Goal: Navigation & Orientation: Find specific page/section

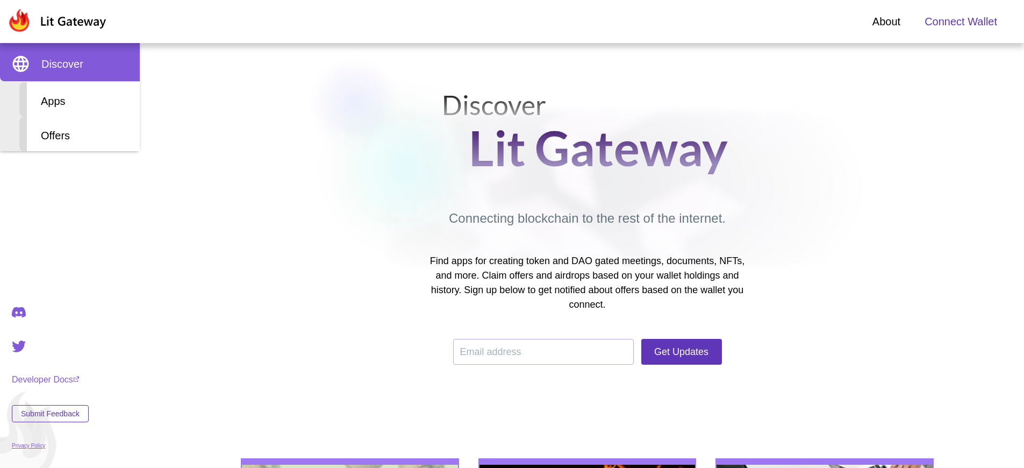
click at [961, 22] on span "Connect Wallet" at bounding box center [961, 21] width 73 height 16
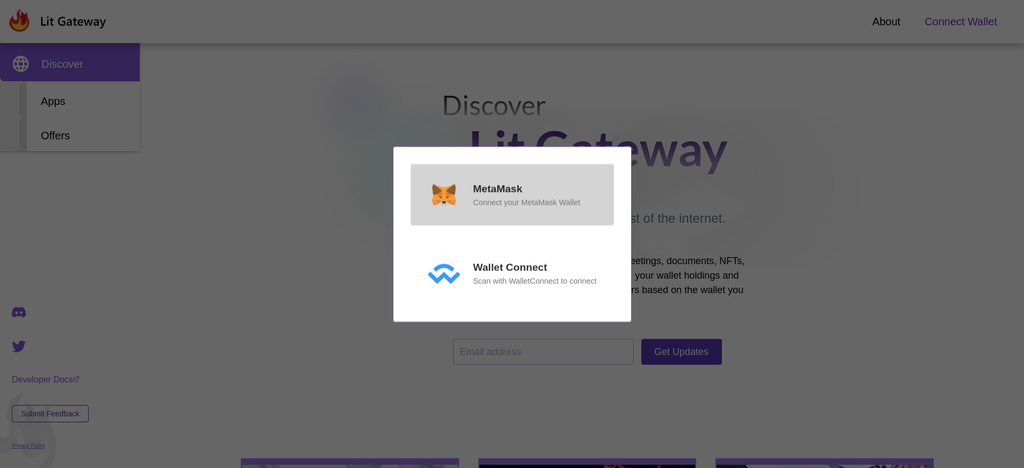
click at [497, 191] on p "MetaMask" at bounding box center [497, 189] width 49 height 16
click at [497, 188] on p "MetaMask" at bounding box center [497, 189] width 49 height 16
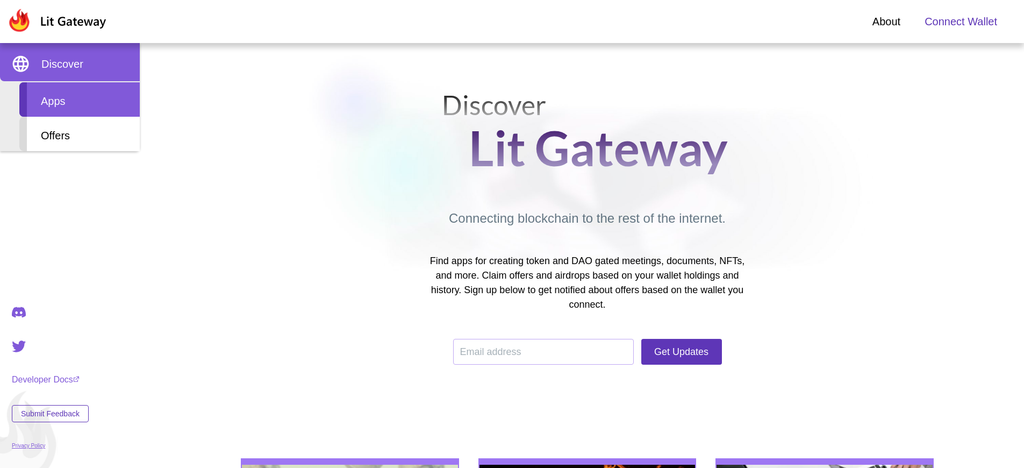
click at [80, 99] on div "Apps" at bounding box center [79, 99] width 120 height 34
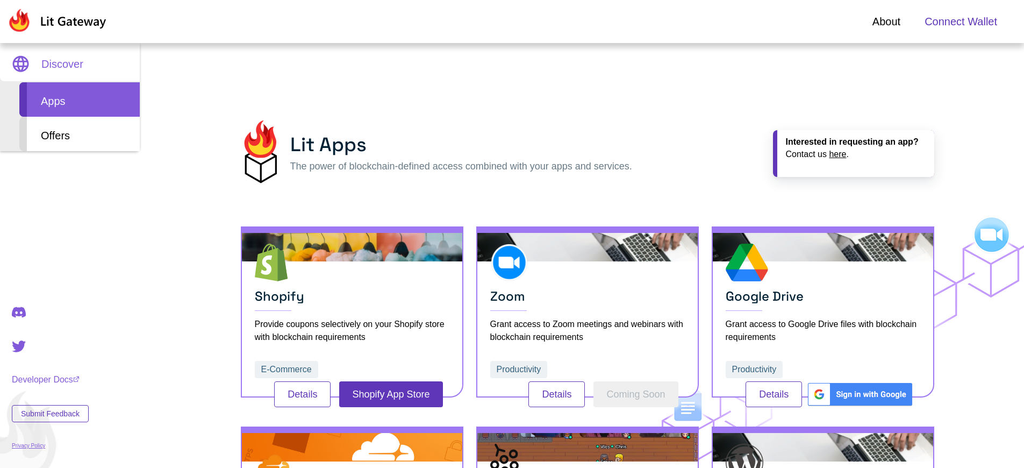
click at [961, 22] on span "Connect Wallet" at bounding box center [961, 21] width 73 height 16
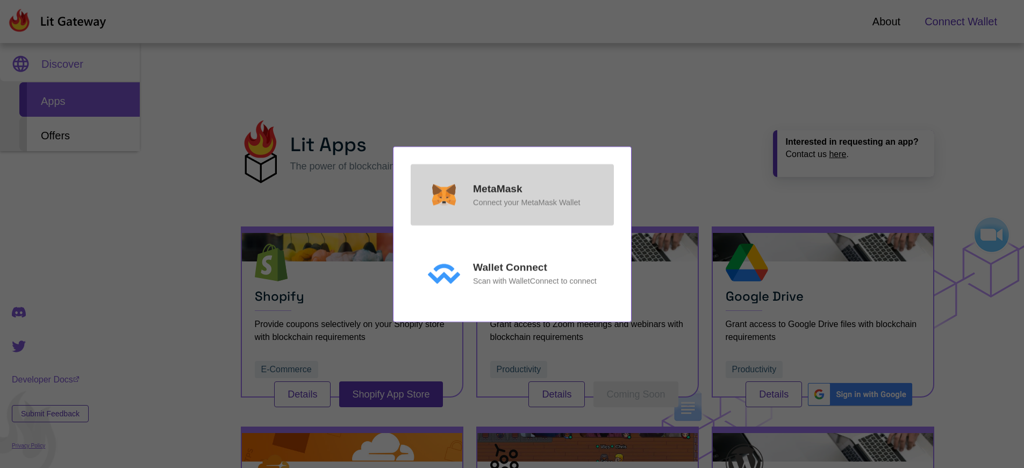
click at [497, 188] on p "MetaMask" at bounding box center [497, 189] width 49 height 16
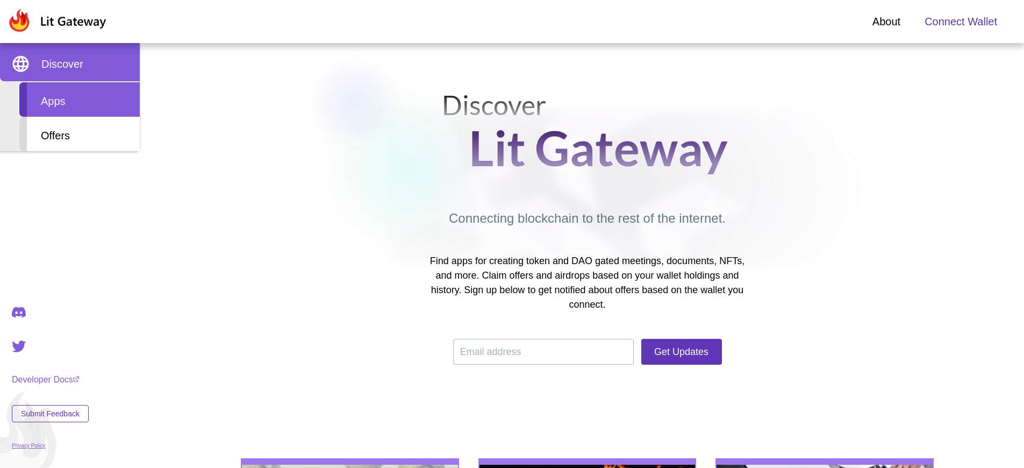
click at [80, 99] on div "Apps" at bounding box center [79, 99] width 120 height 34
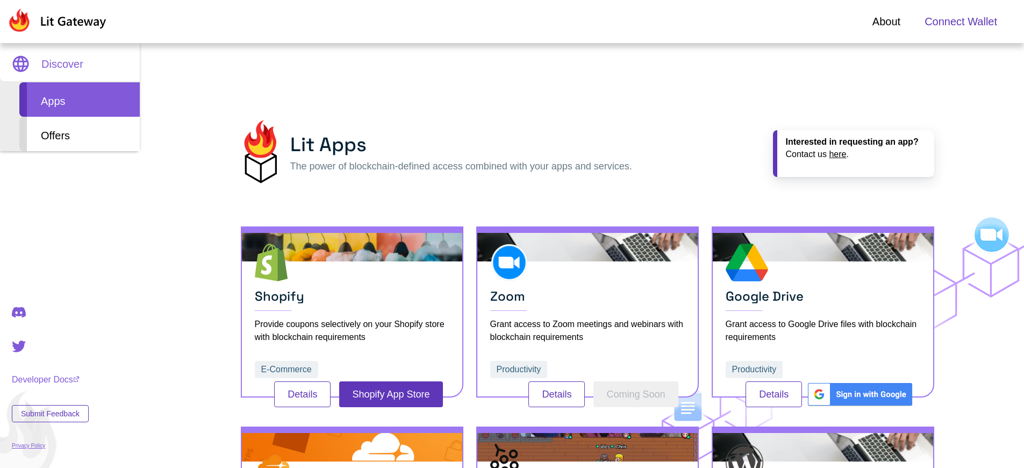
click at [961, 22] on span "Connect Wallet" at bounding box center [961, 21] width 73 height 16
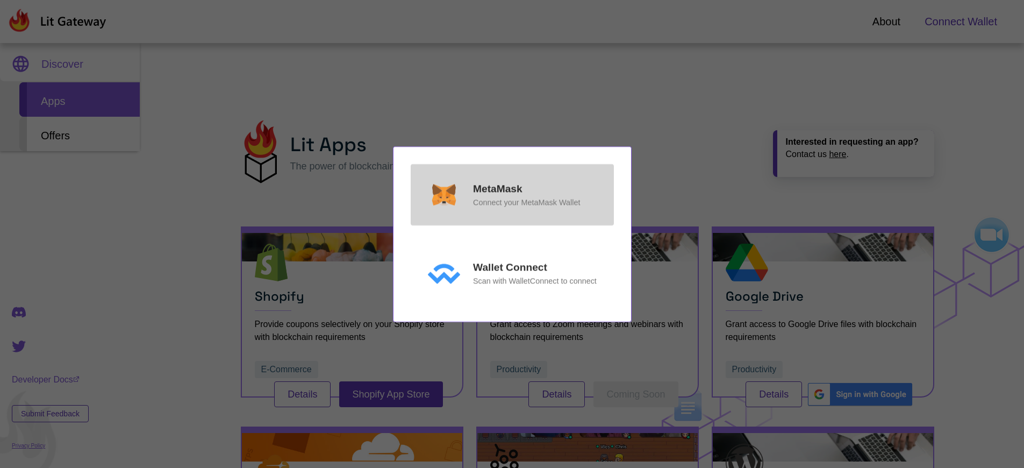
click at [497, 188] on p "MetaMask" at bounding box center [497, 189] width 49 height 16
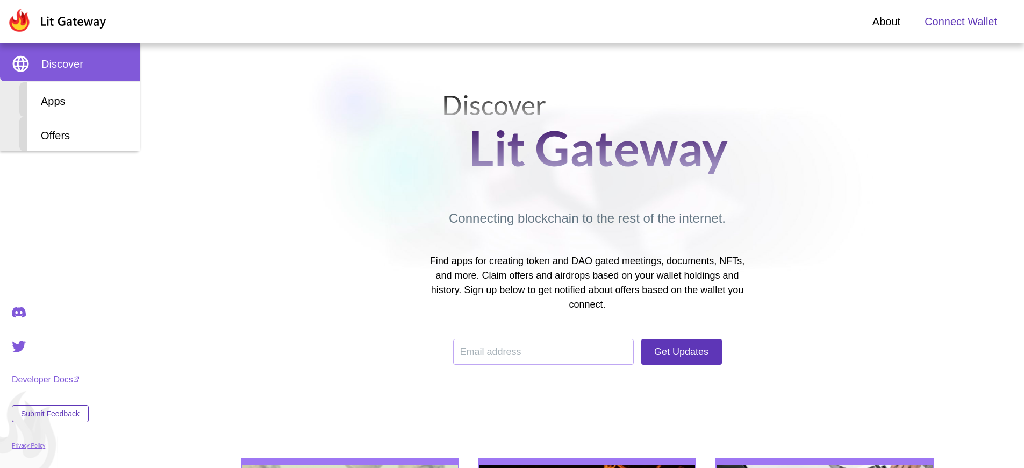
click at [961, 22] on span "Connect Wallet" at bounding box center [961, 21] width 73 height 16
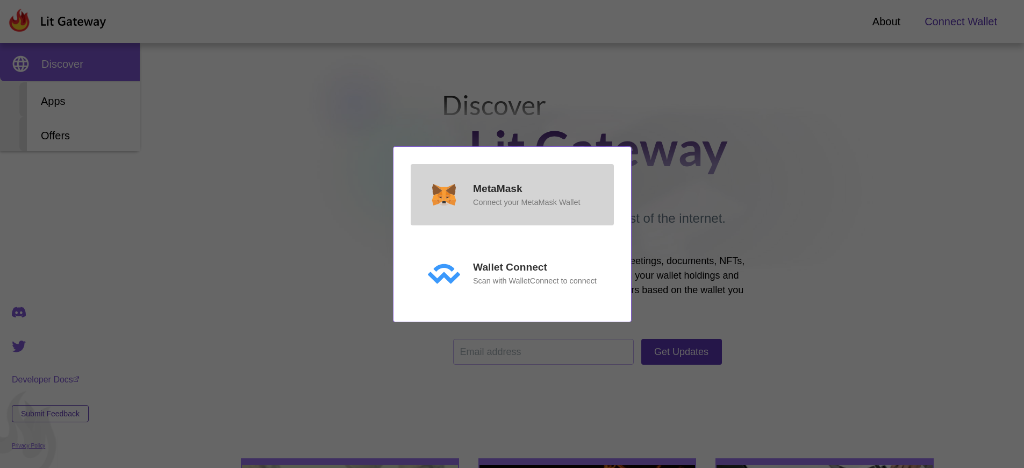
click at [497, 188] on p "MetaMask" at bounding box center [497, 189] width 49 height 16
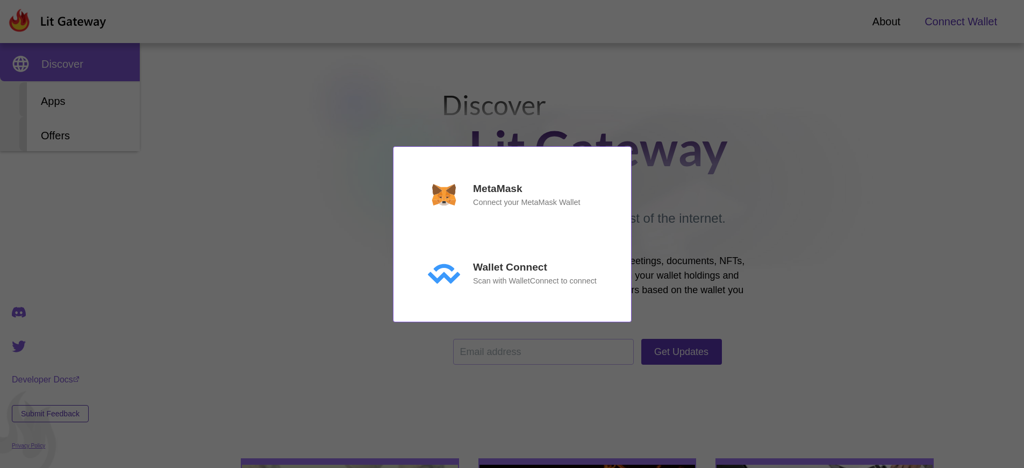
click at [497, 188] on p "MetaMask" at bounding box center [497, 189] width 49 height 16
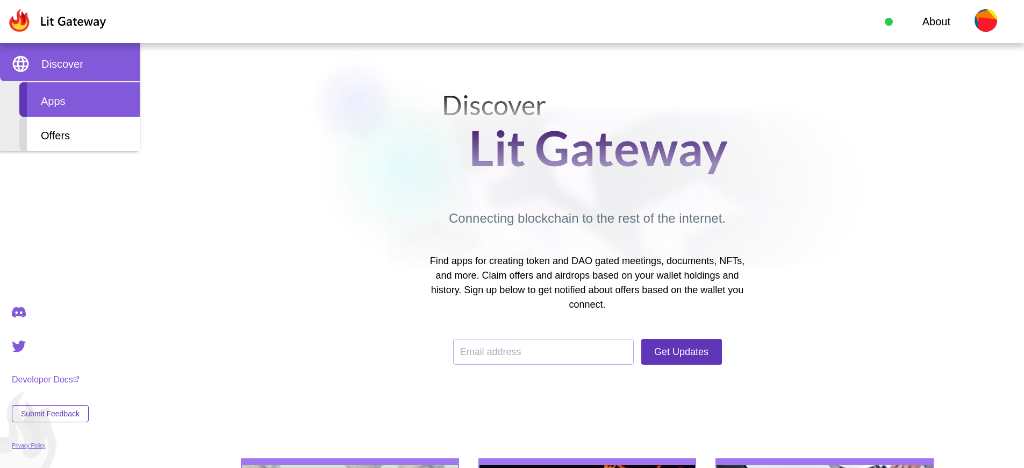
click at [80, 99] on div "Apps" at bounding box center [79, 99] width 120 height 34
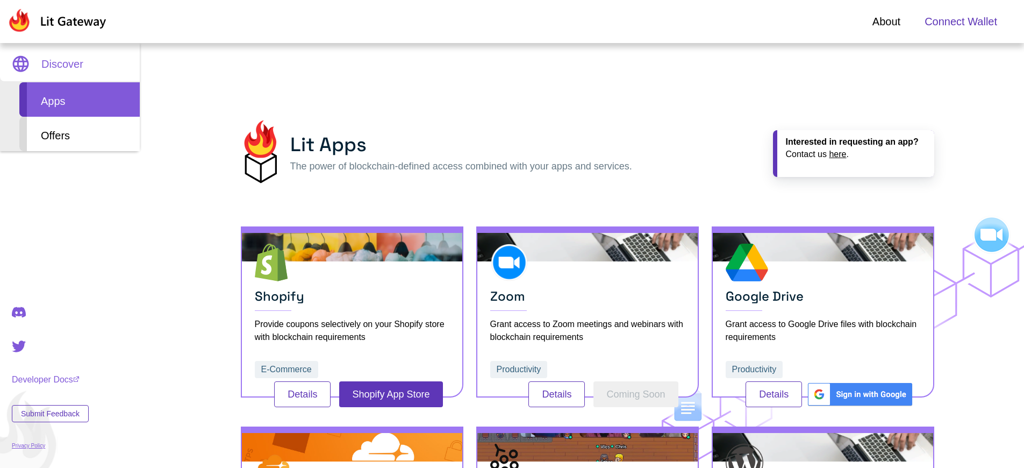
click at [961, 22] on span "Connect Wallet" at bounding box center [961, 21] width 73 height 16
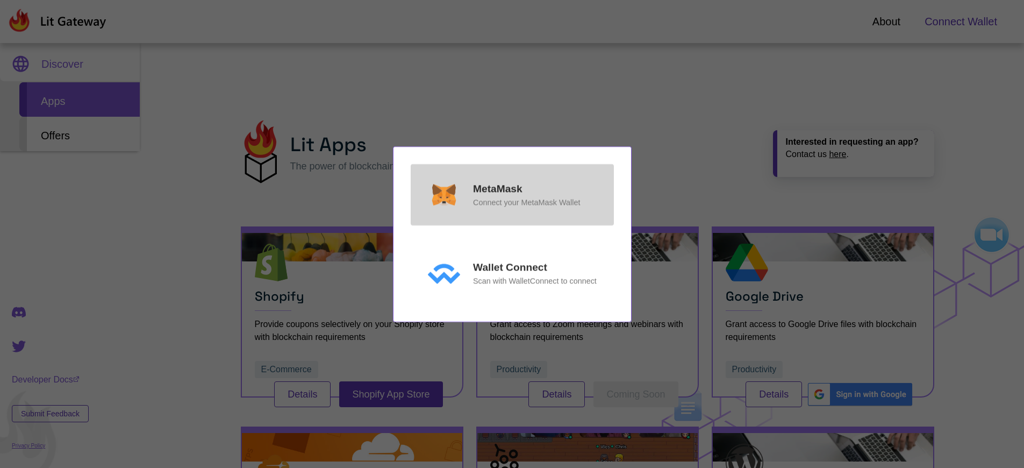
click at [497, 188] on p "MetaMask" at bounding box center [497, 189] width 49 height 16
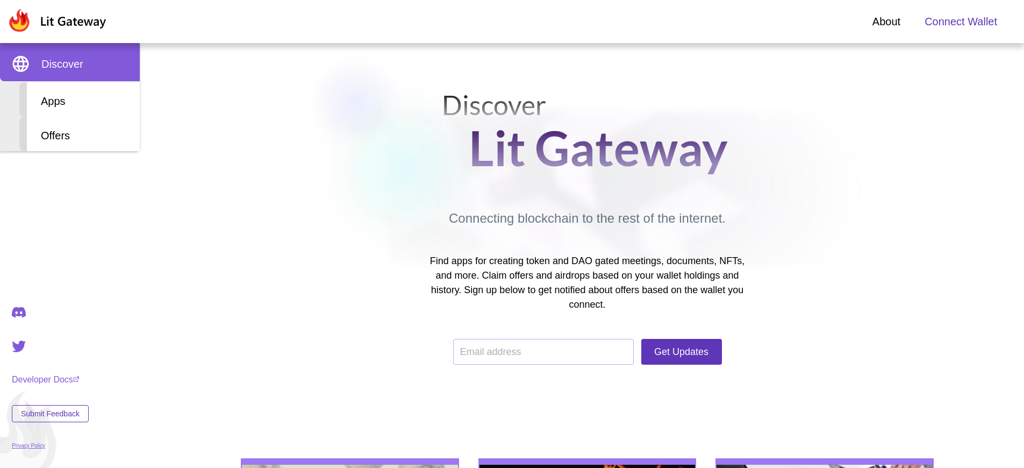
click at [961, 22] on span "Connect Wallet" at bounding box center [961, 21] width 73 height 16
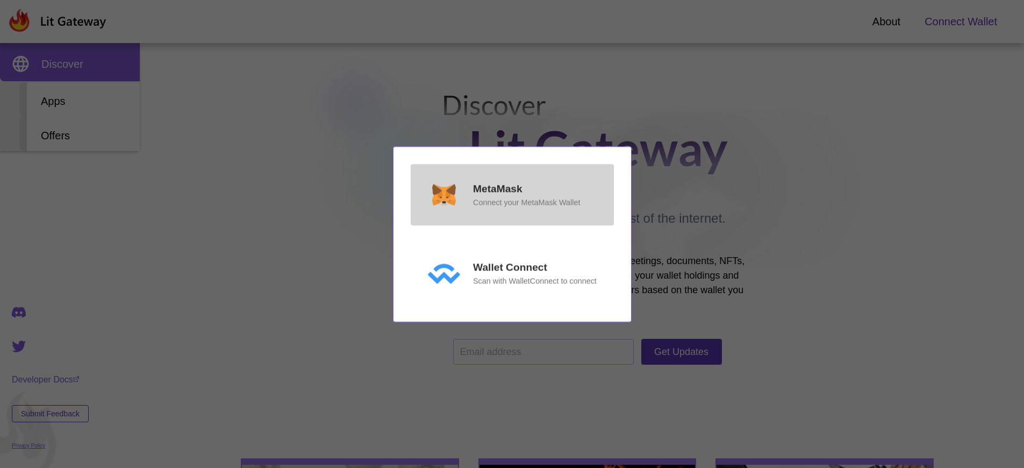
click at [497, 188] on p "MetaMask" at bounding box center [497, 189] width 49 height 16
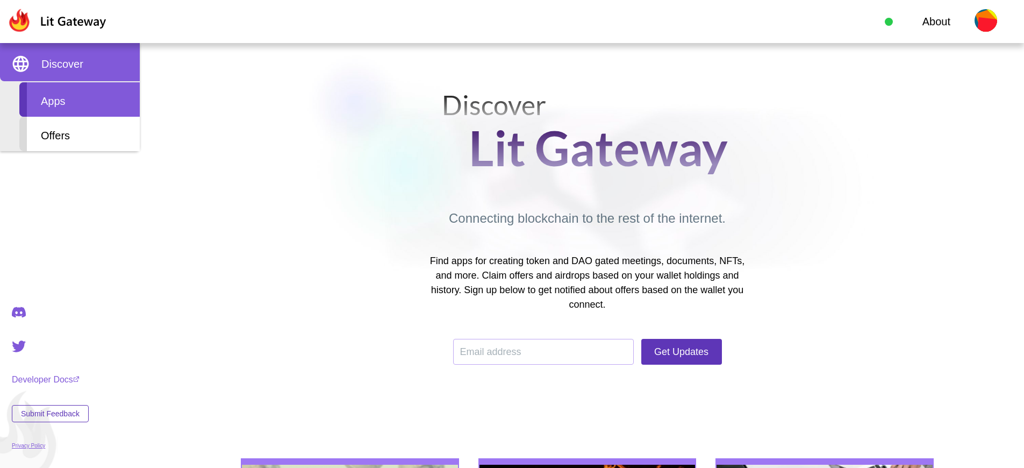
click at [80, 99] on div "Apps" at bounding box center [79, 99] width 120 height 34
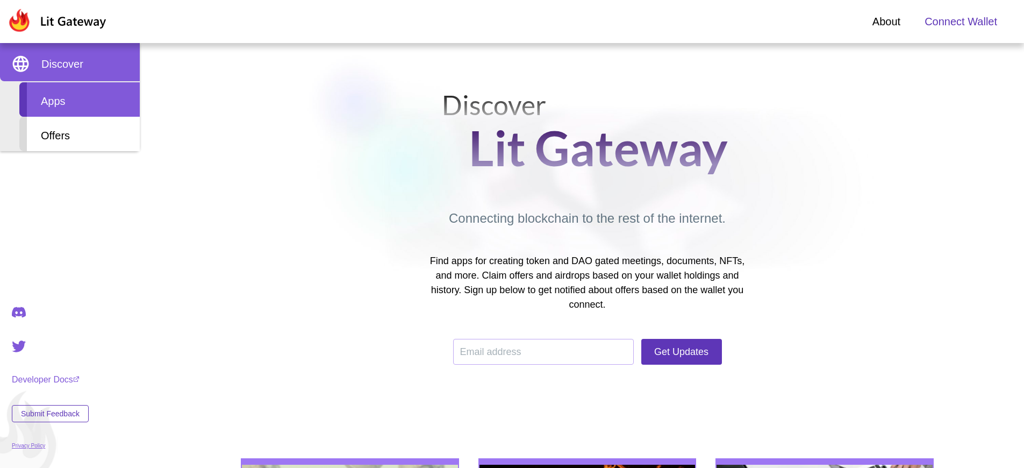
click at [80, 99] on div "Apps" at bounding box center [79, 99] width 120 height 34
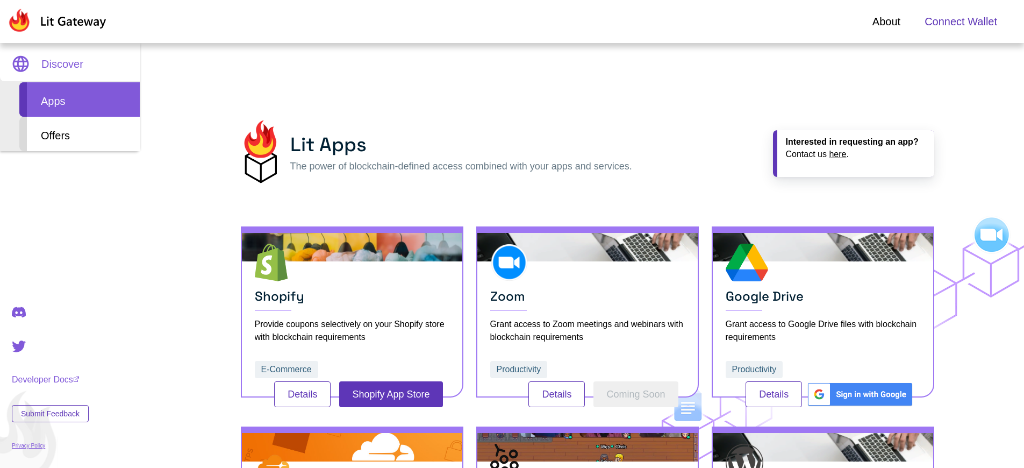
click at [961, 22] on span "Connect Wallet" at bounding box center [961, 21] width 73 height 16
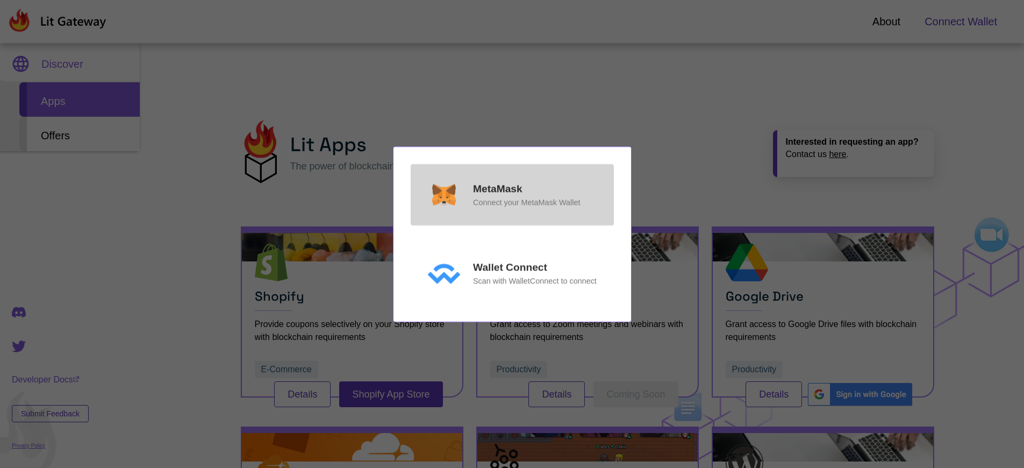
click at [497, 188] on p "MetaMask" at bounding box center [497, 189] width 49 height 16
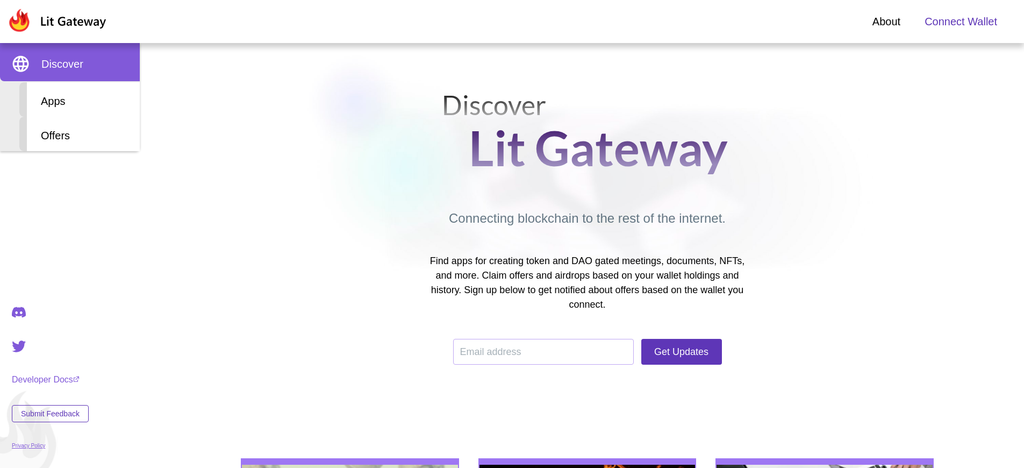
click at [961, 22] on span "Connect Wallet" at bounding box center [961, 21] width 73 height 16
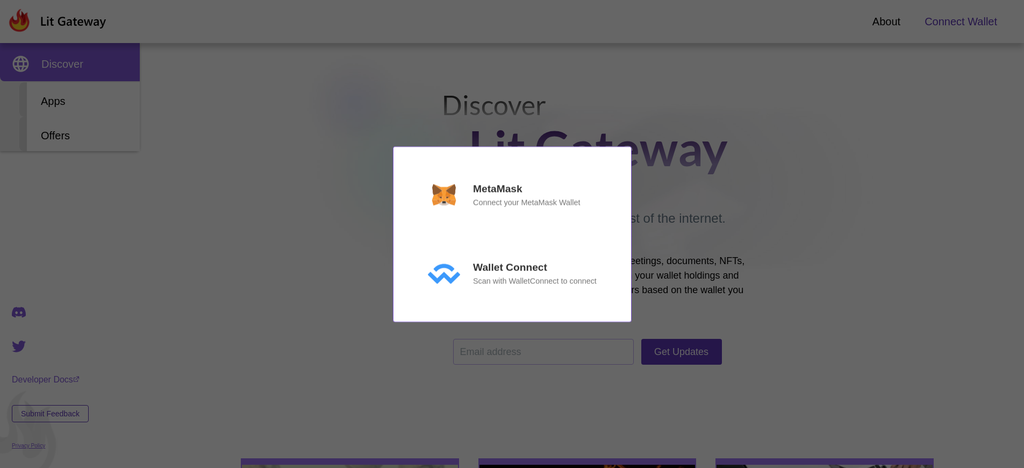
click at [497, 188] on p "MetaMask" at bounding box center [497, 189] width 49 height 16
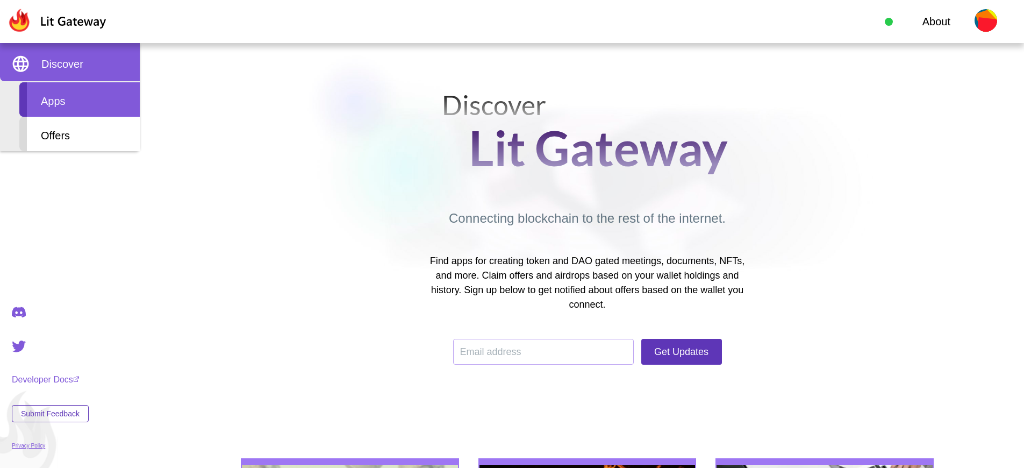
click at [80, 99] on div "Apps" at bounding box center [79, 99] width 120 height 34
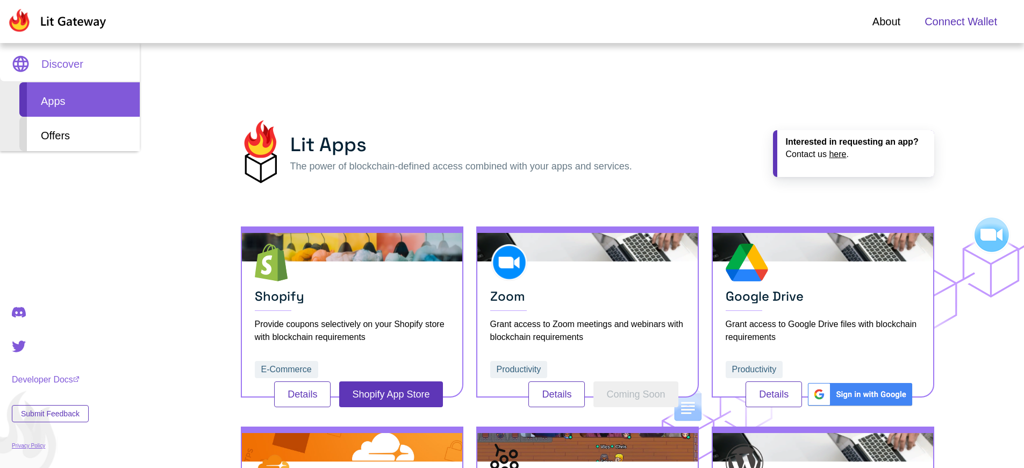
click at [961, 22] on span "Connect Wallet" at bounding box center [961, 21] width 73 height 16
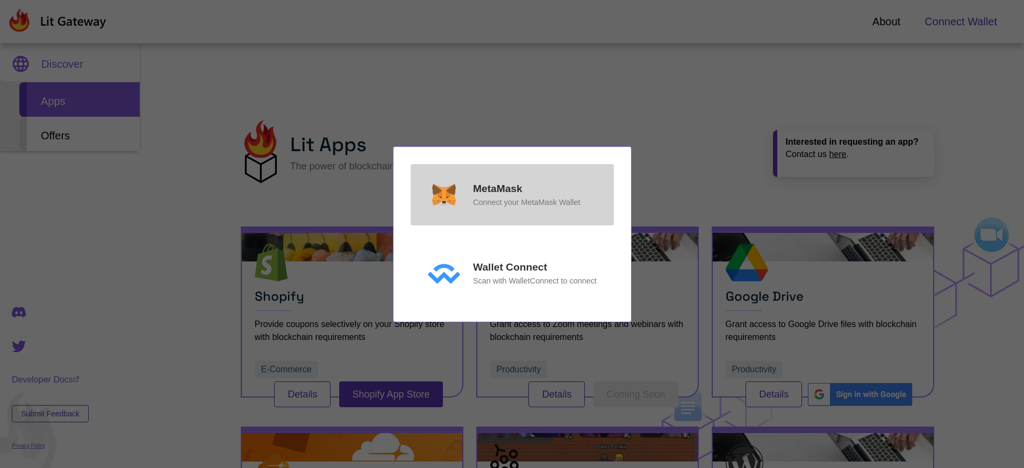
click at [497, 188] on p "MetaMask" at bounding box center [497, 189] width 49 height 16
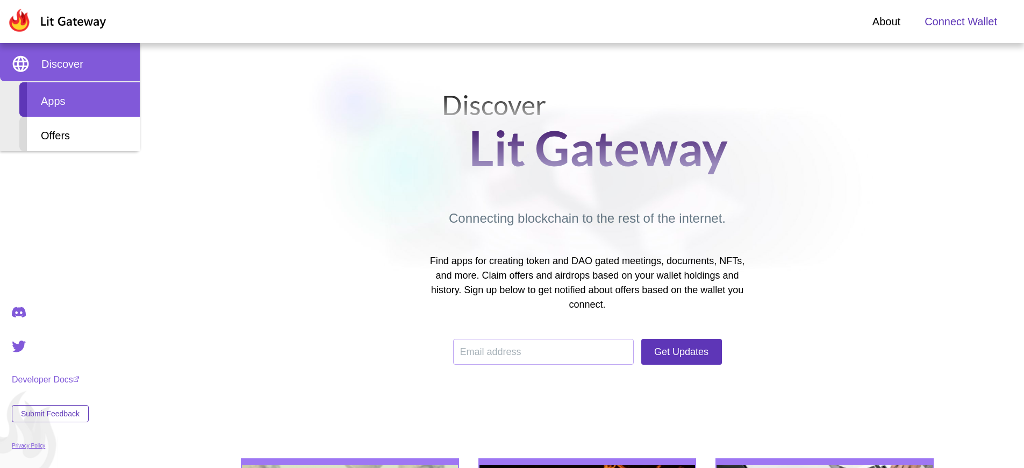
click at [80, 99] on div "Apps" at bounding box center [79, 99] width 120 height 34
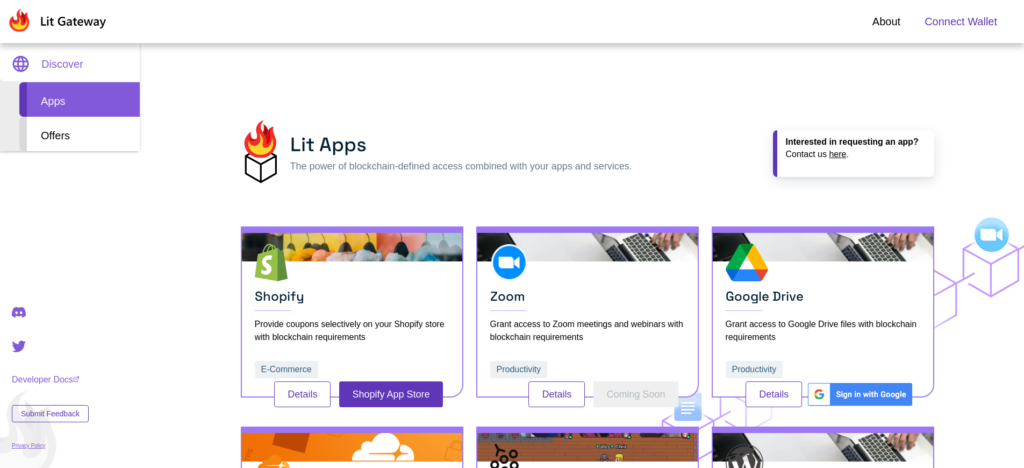
click at [961, 22] on span "Connect Wallet" at bounding box center [961, 21] width 73 height 16
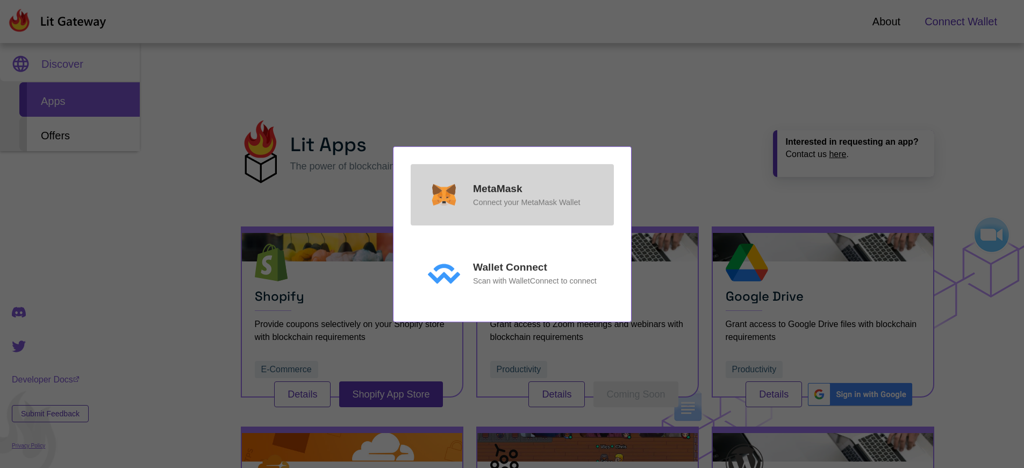
click at [497, 188] on p "MetaMask" at bounding box center [497, 189] width 49 height 16
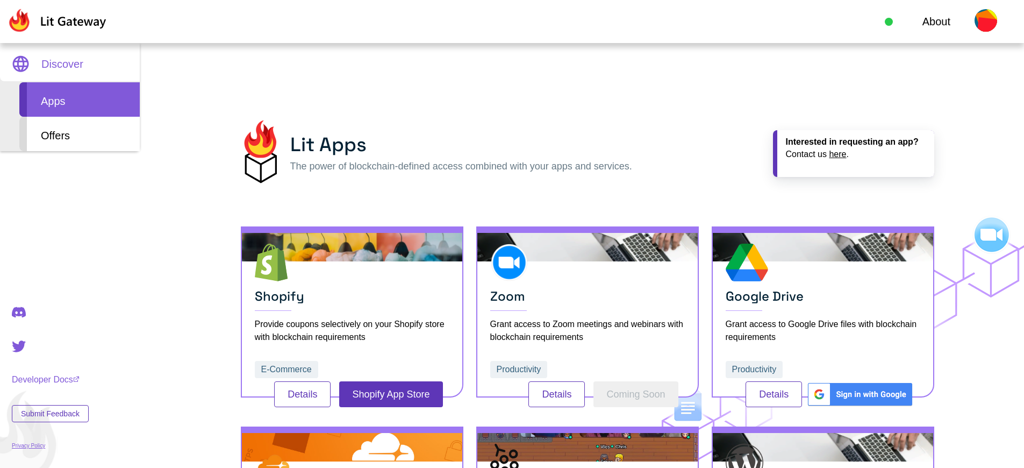
click at [80, 99] on div "Apps" at bounding box center [79, 99] width 120 height 34
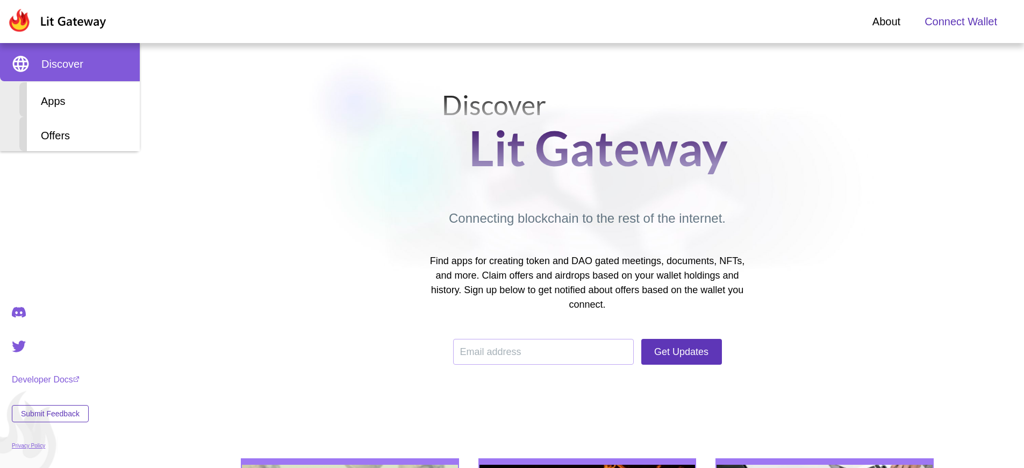
click at [961, 22] on span "Connect Wallet" at bounding box center [961, 21] width 73 height 16
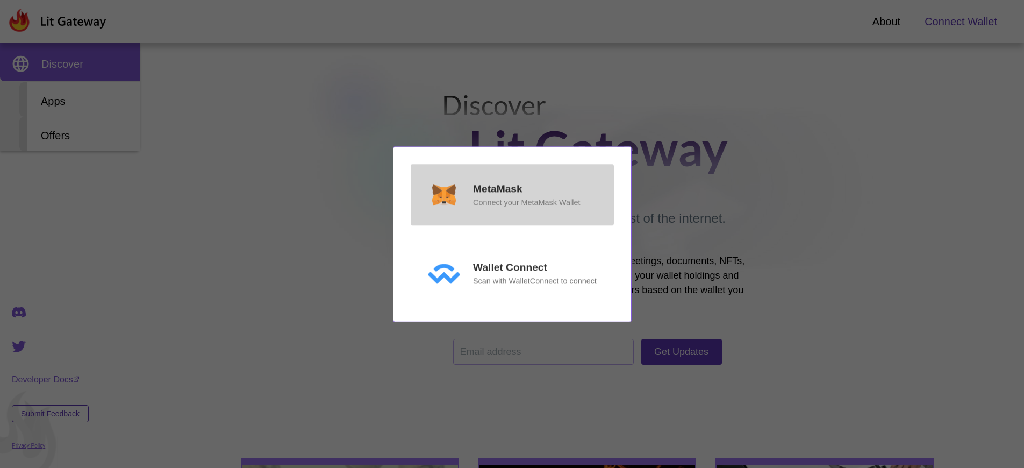
click at [497, 188] on p "MetaMask" at bounding box center [497, 189] width 49 height 16
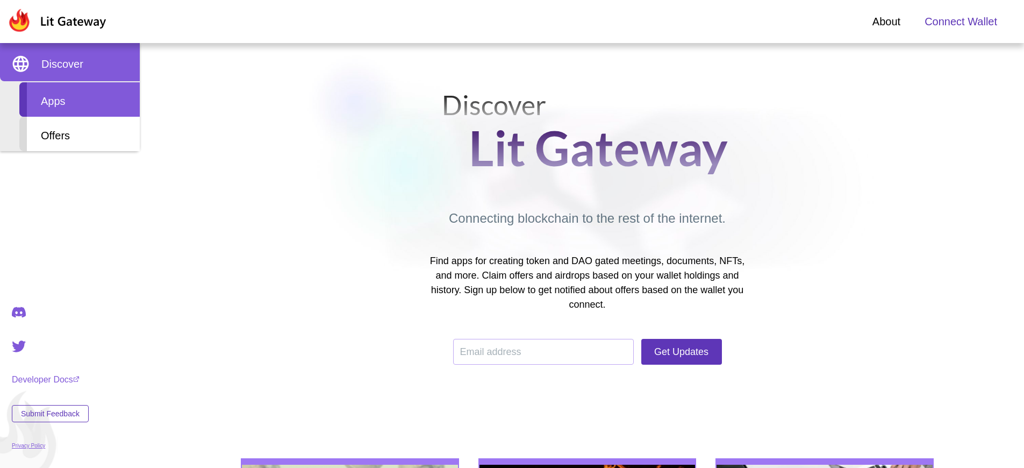
click at [80, 99] on div "Apps" at bounding box center [79, 99] width 120 height 34
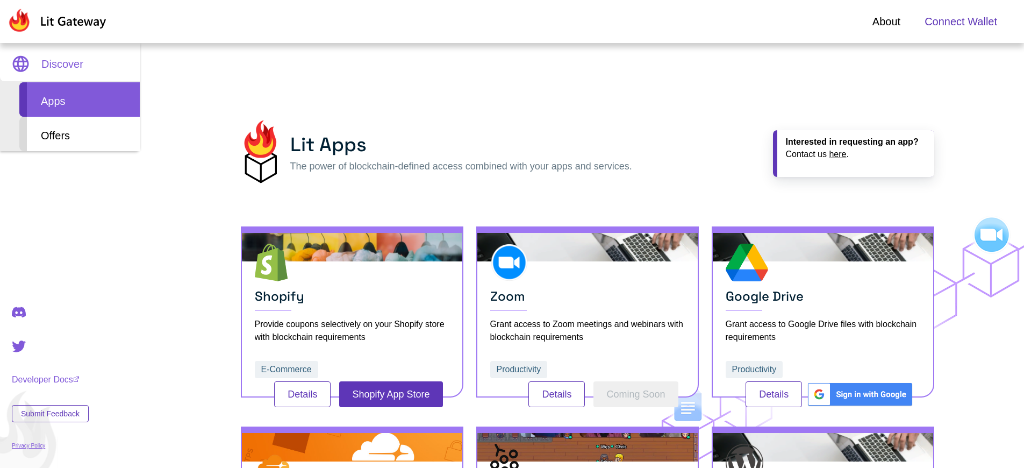
click at [961, 22] on span "Connect Wallet" at bounding box center [961, 21] width 73 height 16
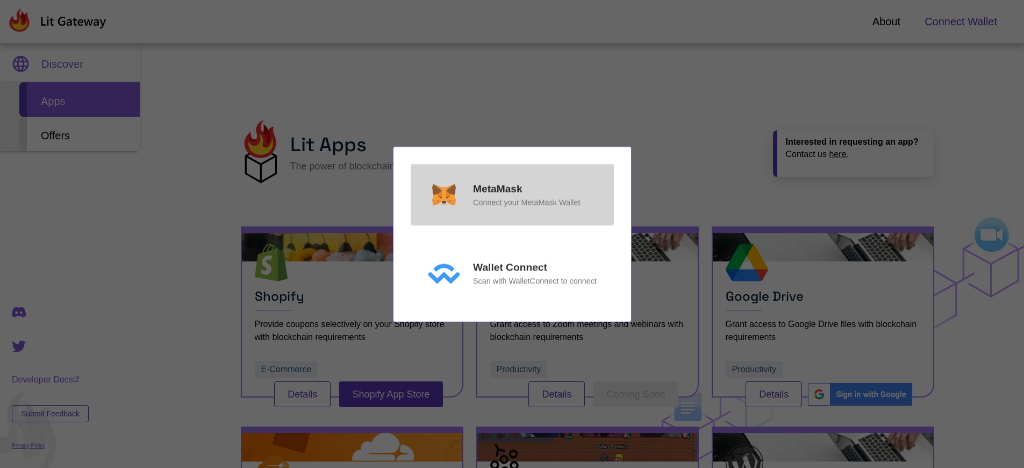
click at [497, 188] on p "MetaMask" at bounding box center [497, 189] width 49 height 16
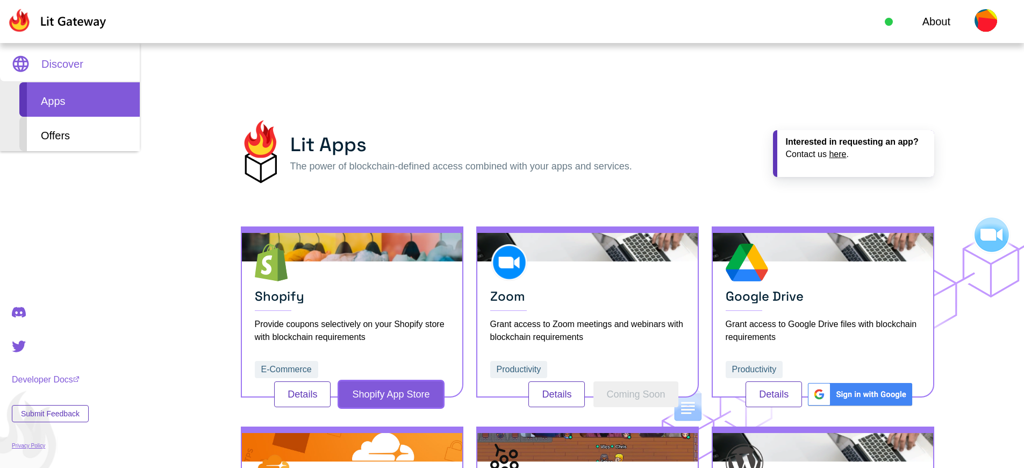
click at [391, 394] on button "Shopify App Store" at bounding box center [390, 394] width 103 height 26
